Goal: Check status

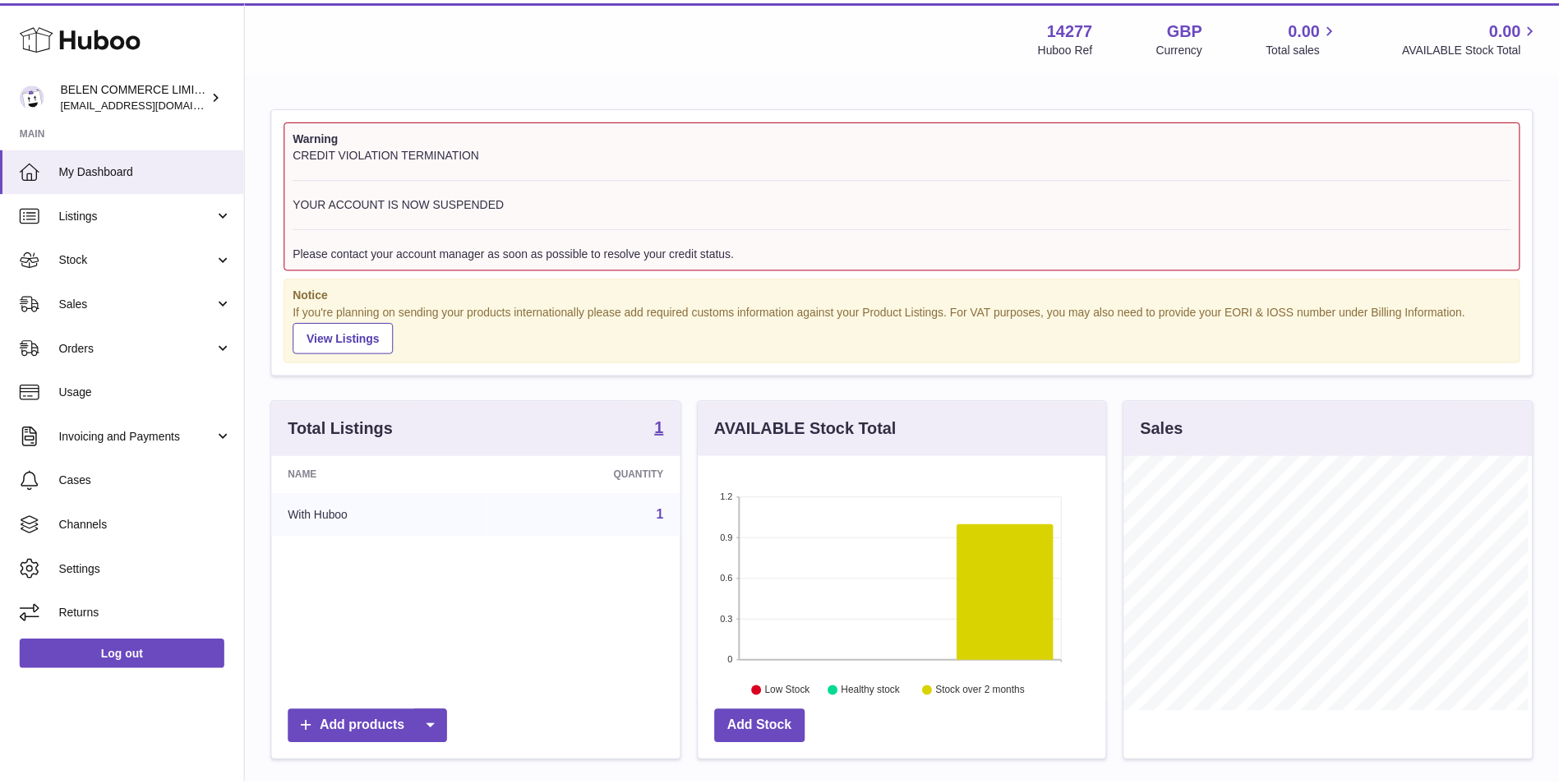
scroll to position [256, 411]
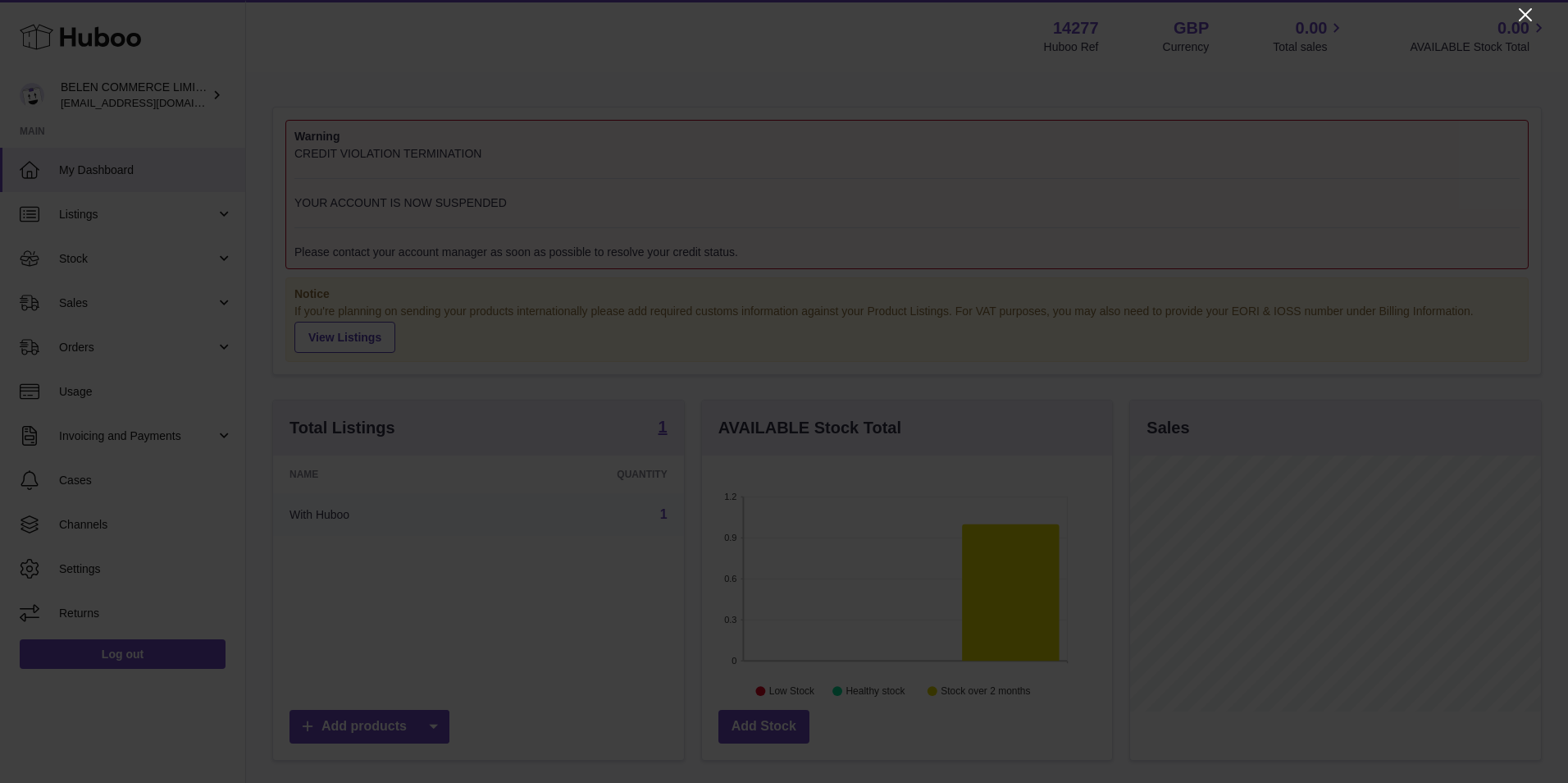
click at [1524, 9] on icon "Close" at bounding box center [1525, 14] width 20 height 20
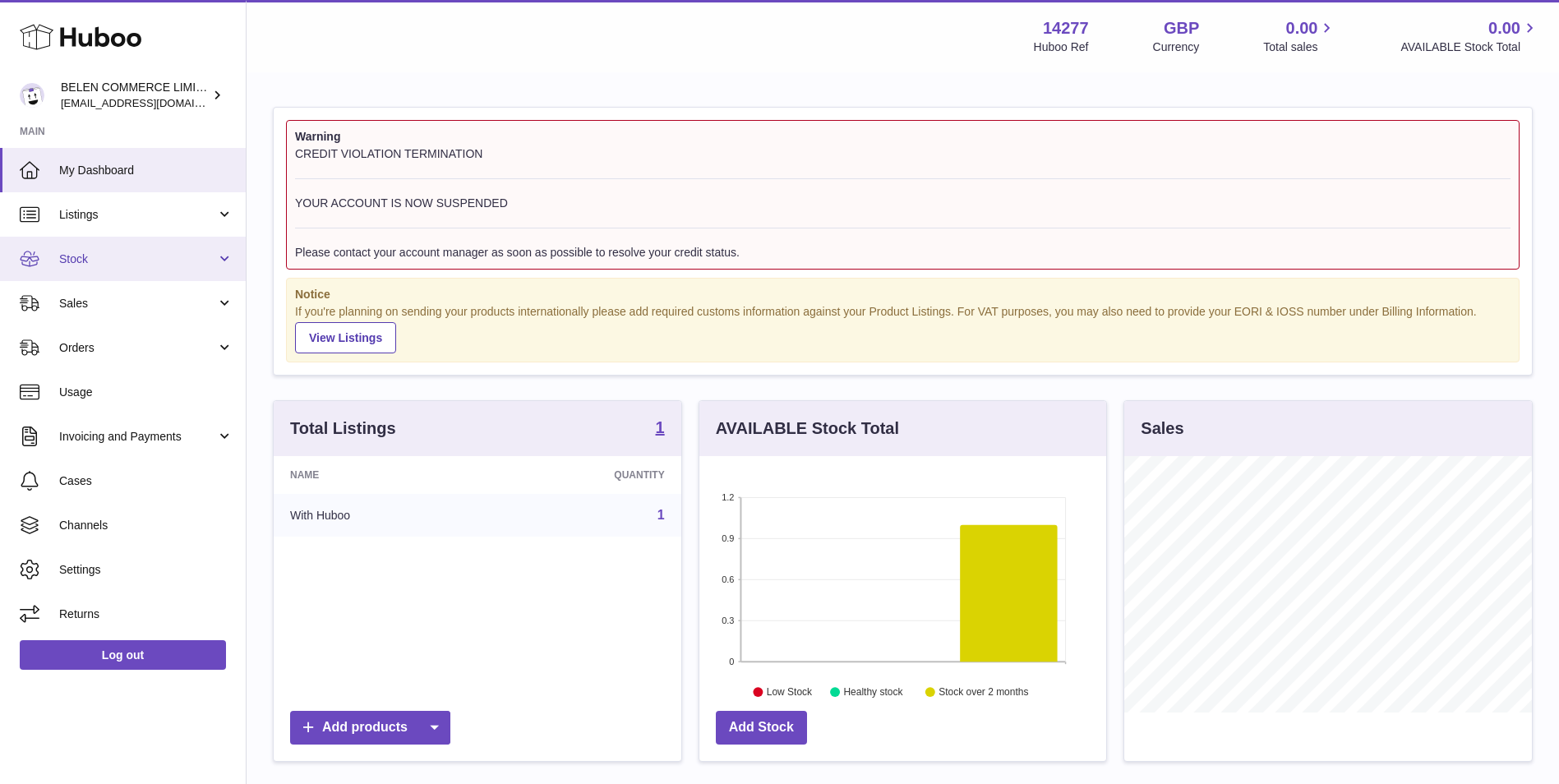
click at [123, 257] on span "Stock" at bounding box center [138, 259] width 157 height 15
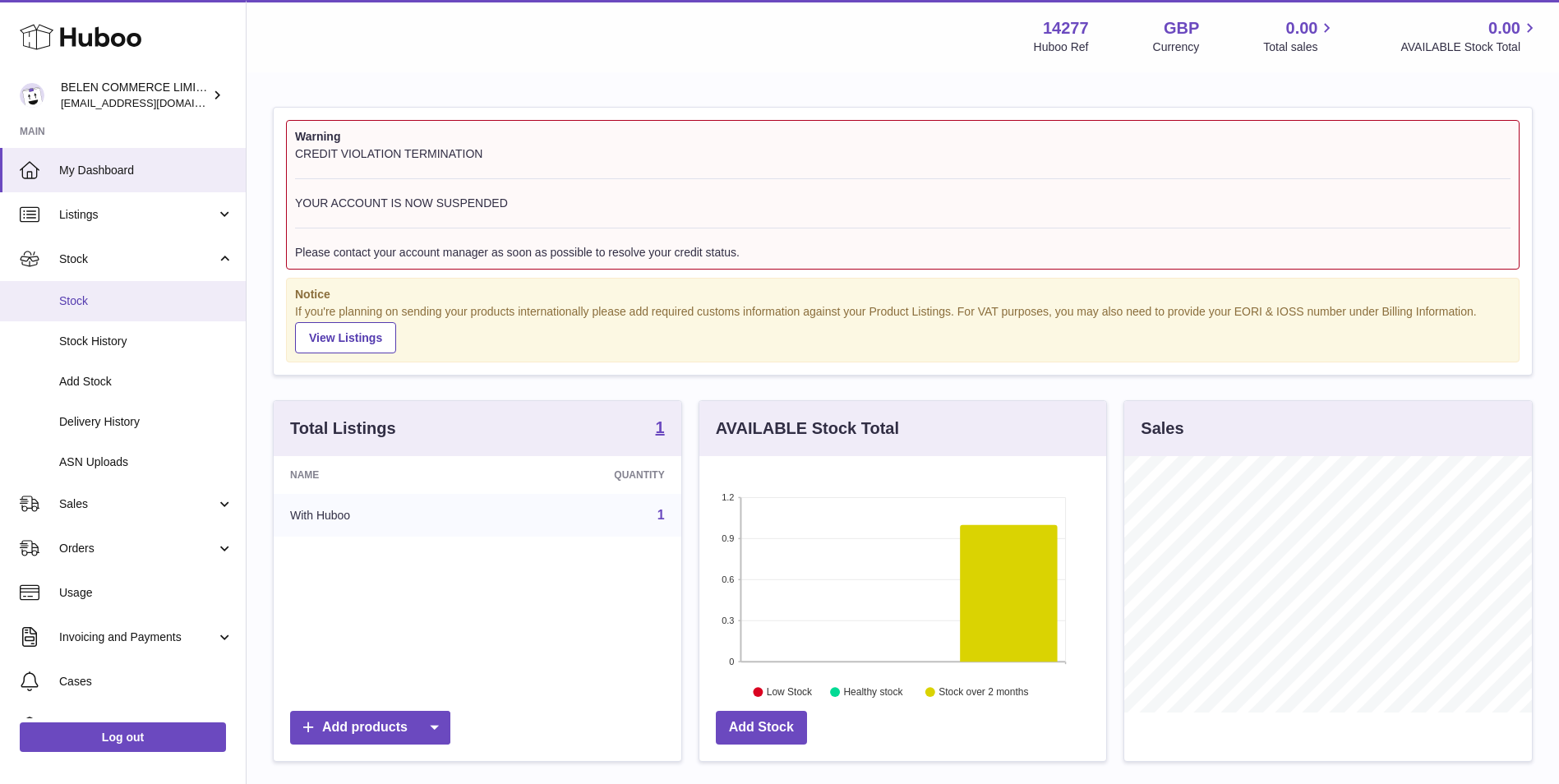
click at [114, 303] on span "Stock" at bounding box center [146, 301] width 174 height 15
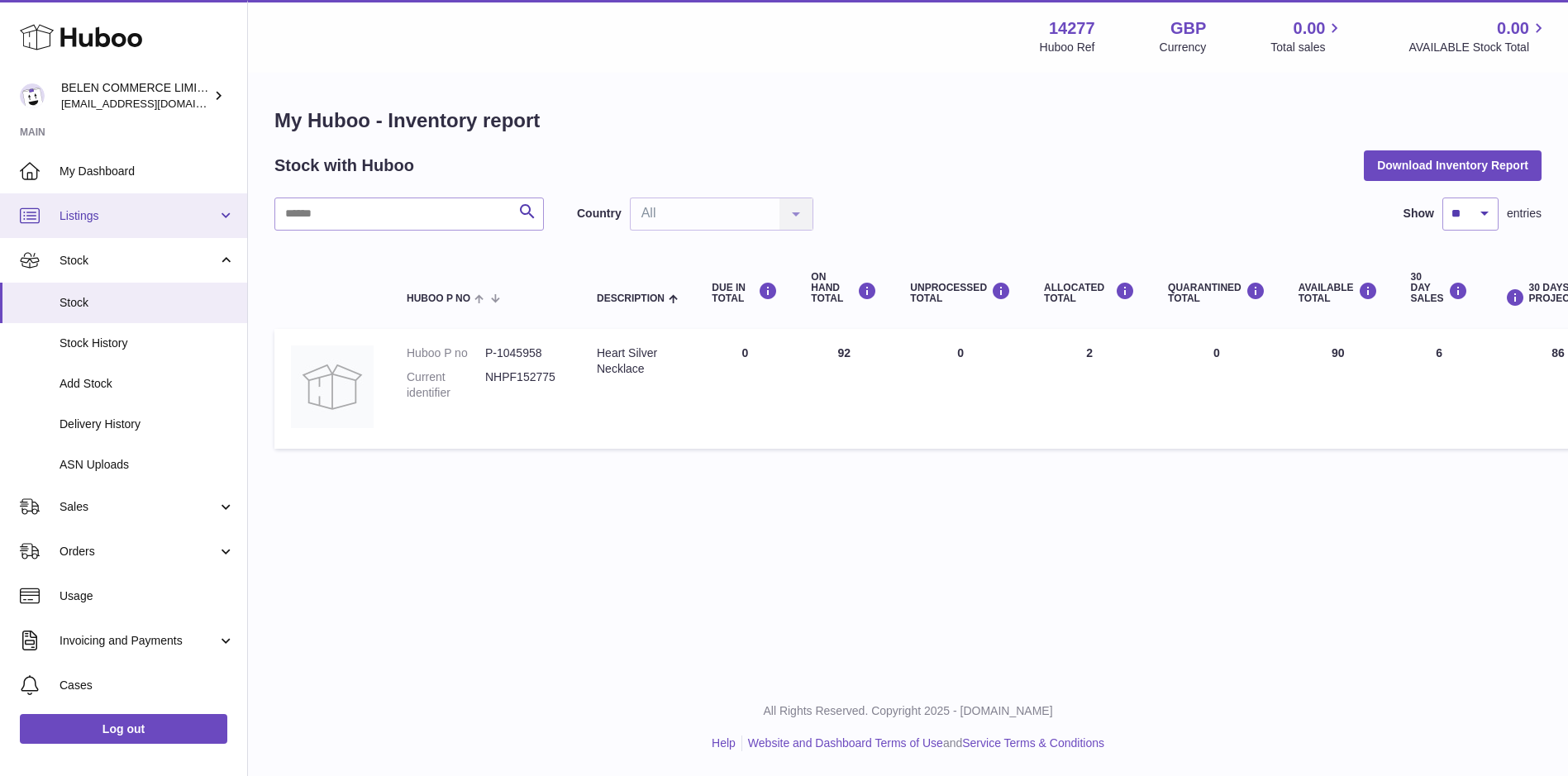
drag, startPoint x: 97, startPoint y: 180, endPoint x: 174, endPoint y: 204, distance: 80.7
click at [97, 180] on link "My Dashboard" at bounding box center [123, 171] width 247 height 44
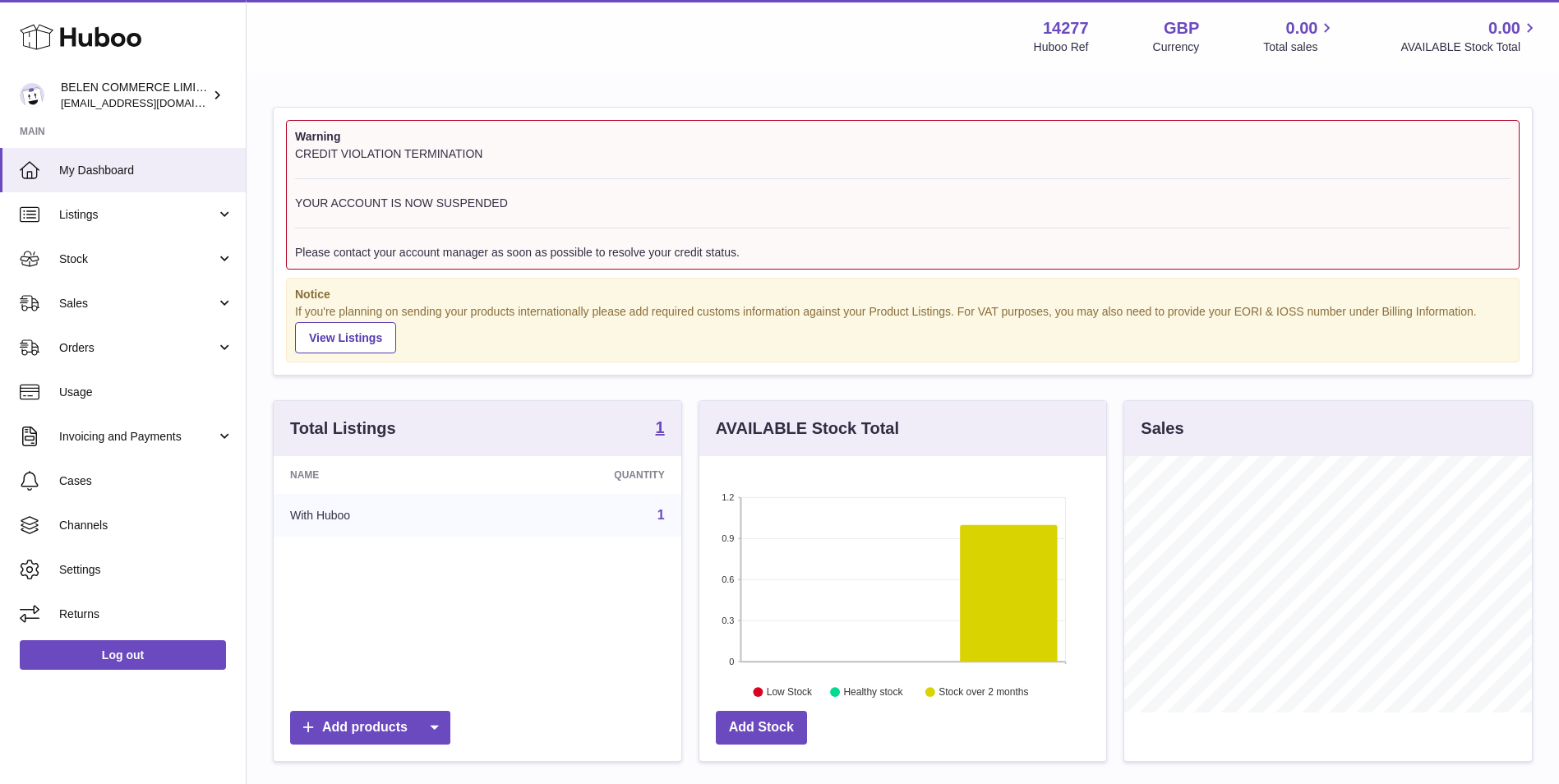
scroll to position [256, 407]
click at [84, 247] on link "Stock" at bounding box center [122, 259] width 246 height 44
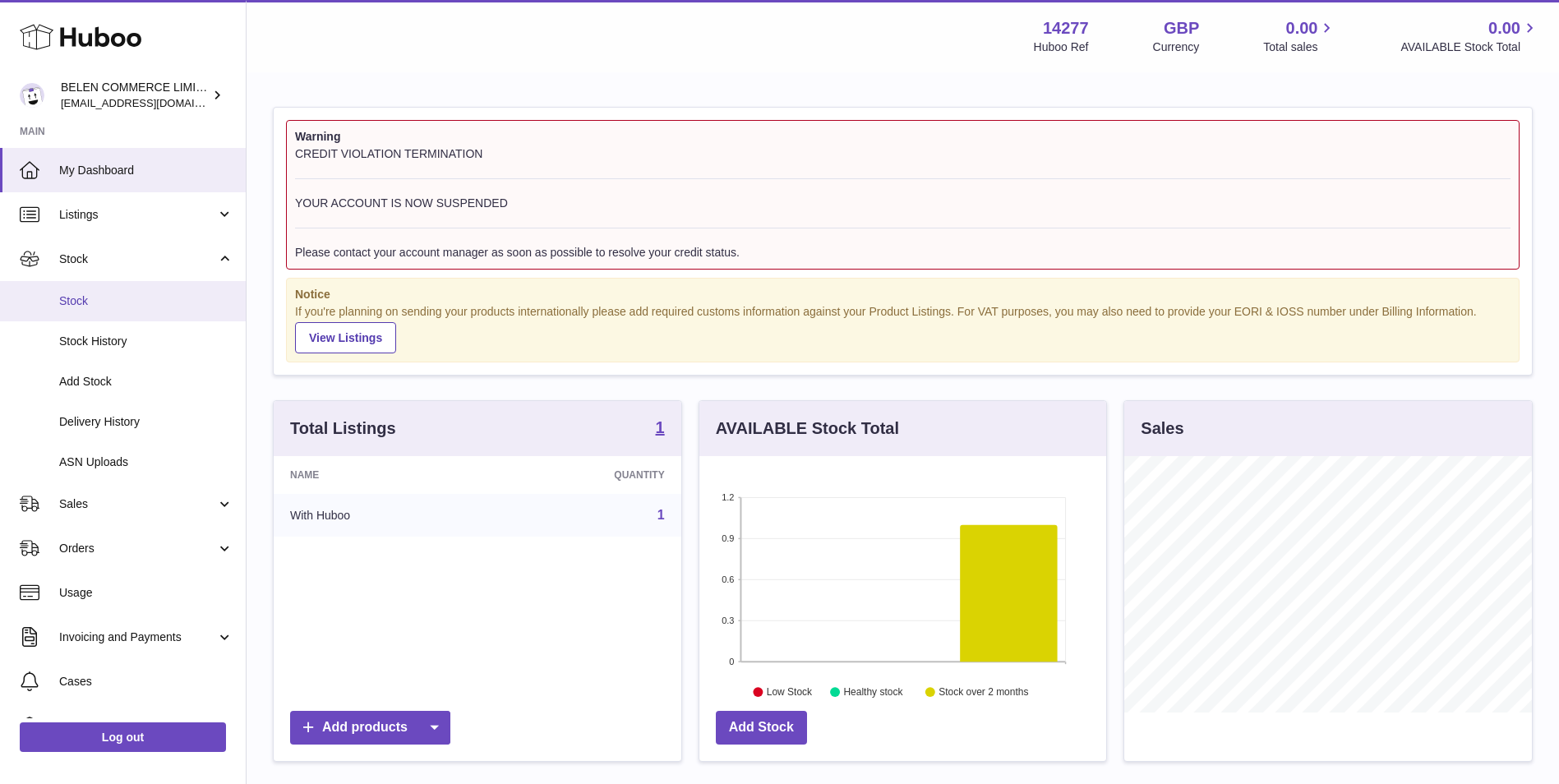
click at [119, 306] on span "Stock" at bounding box center [146, 301] width 174 height 15
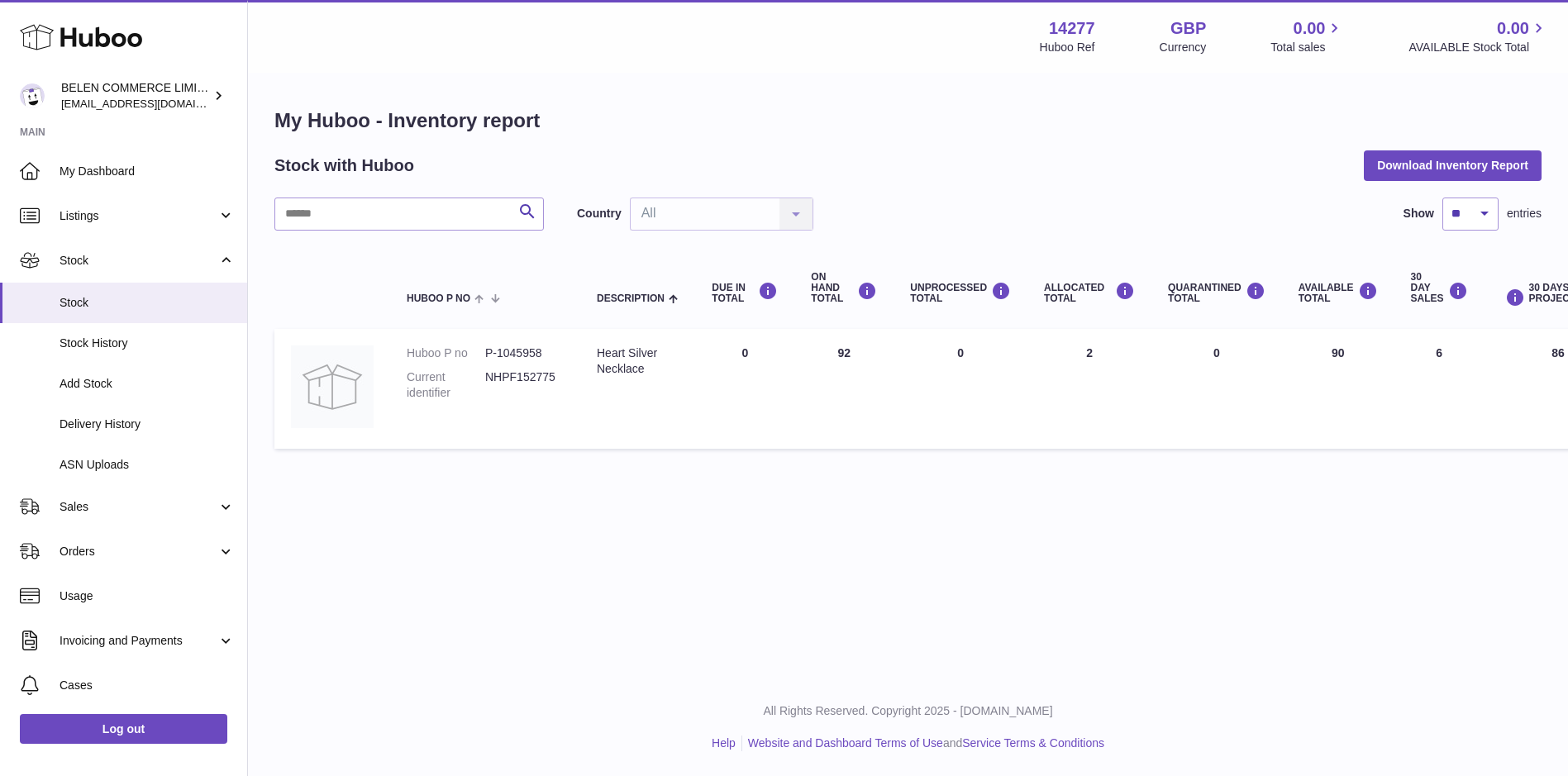
drag, startPoint x: 833, startPoint y: 353, endPoint x: 860, endPoint y: 352, distance: 27.0
click at [860, 352] on td "ON HAND Total 92" at bounding box center [844, 388] width 99 height 120
click at [1009, 568] on div "Menu Huboo 14277 Huboo Ref GBP Currency 0.00 Total sales 0.00 AVAILABLE Stock T…" at bounding box center [908, 339] width 1320 height 678
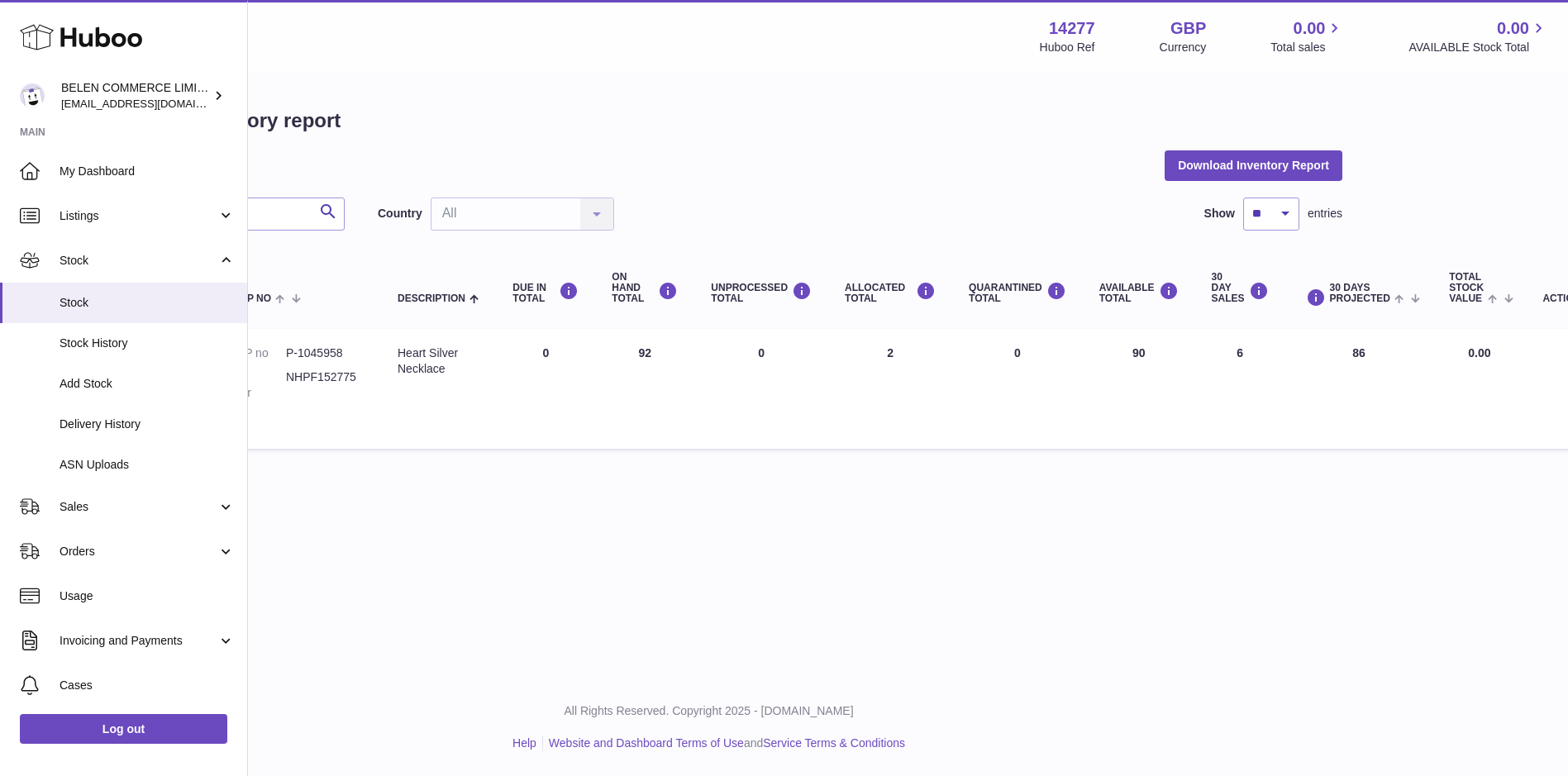
scroll to position [0, 213]
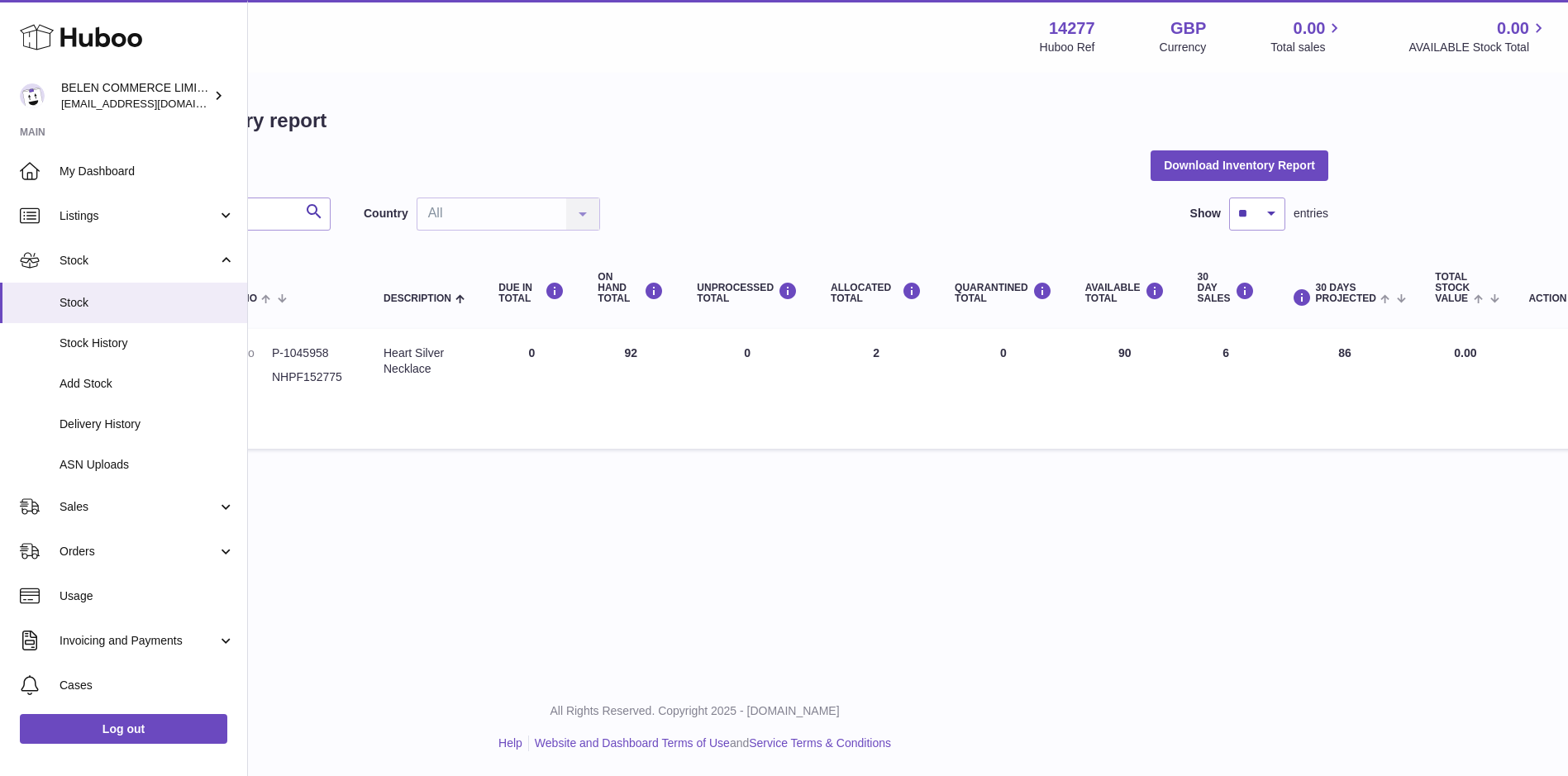
drag, startPoint x: 1126, startPoint y: 352, endPoint x: 1098, endPoint y: 355, distance: 28.2
click at [1098, 355] on td "AVAILABLE Total 90" at bounding box center [1124, 388] width 112 height 120
drag, startPoint x: 1098, startPoint y: 355, endPoint x: 1107, endPoint y: 494, distance: 139.3
click at [1107, 494] on div "Menu Huboo 14277 Huboo Ref GBP Currency 0.00 Total sales 0.00 AVAILABLE Stock T…" at bounding box center [695, 339] width 1320 height 678
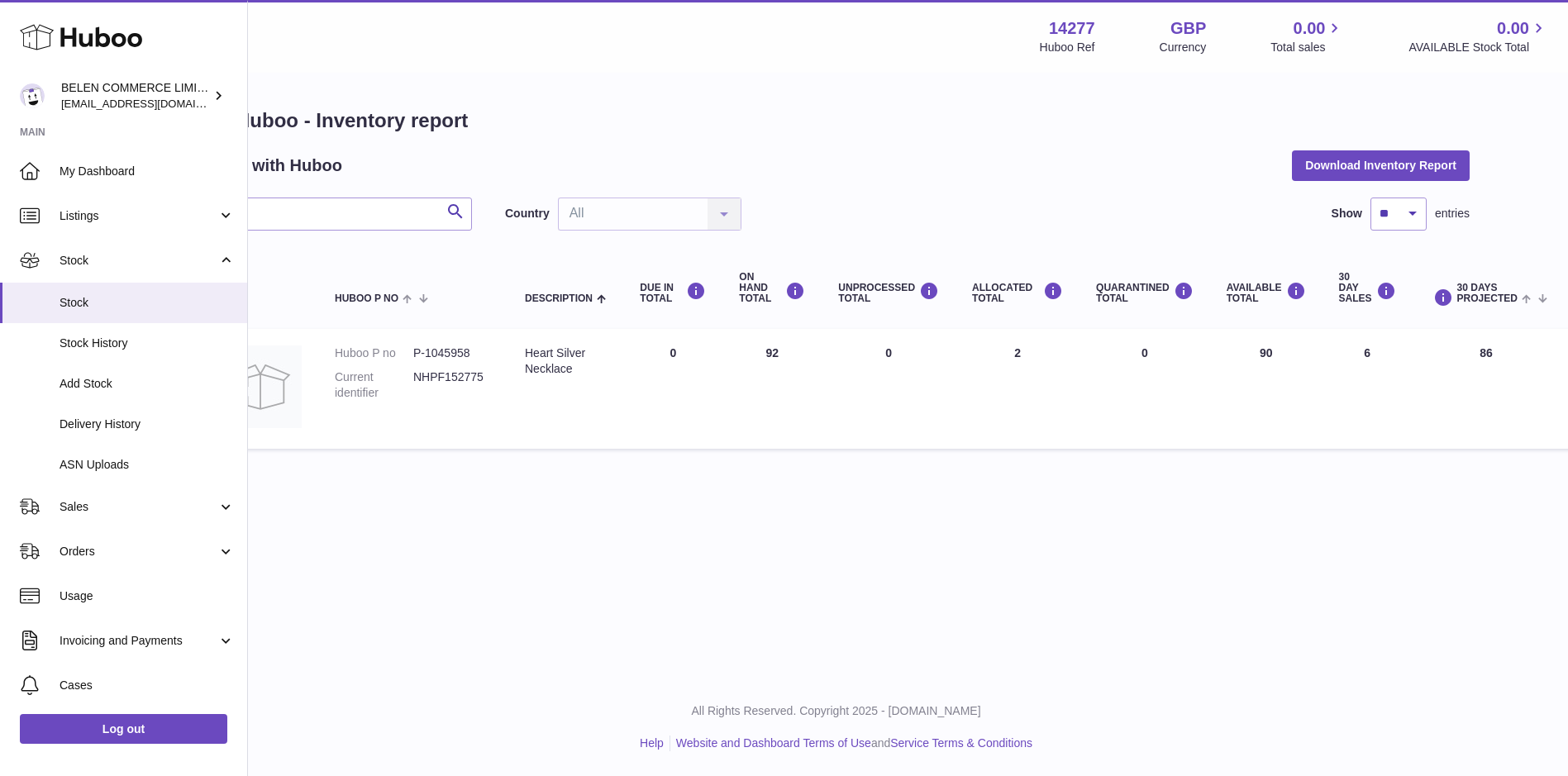
scroll to position [0, 0]
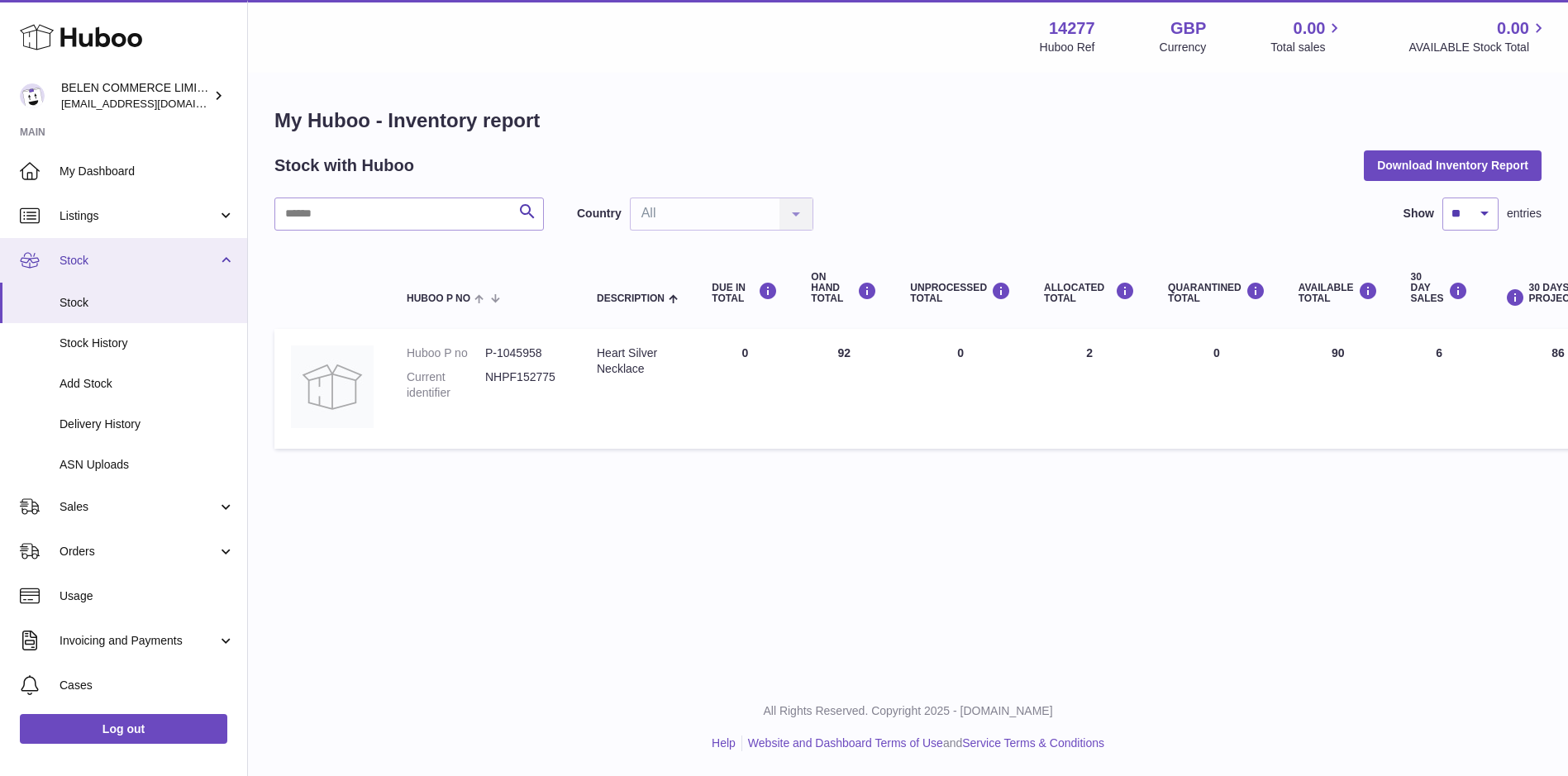
click at [228, 261] on link "Stock" at bounding box center [123, 260] width 247 height 44
